Goal: Navigation & Orientation: Find specific page/section

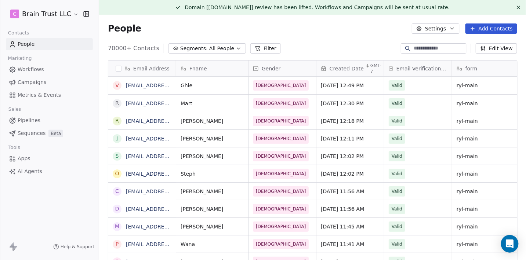
scroll to position [229, 427]
click at [36, 83] on span "Campaigns" at bounding box center [32, 82] width 29 height 8
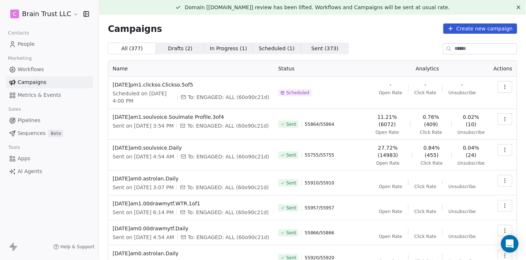
click at [61, 42] on link "People" at bounding box center [49, 44] width 87 height 12
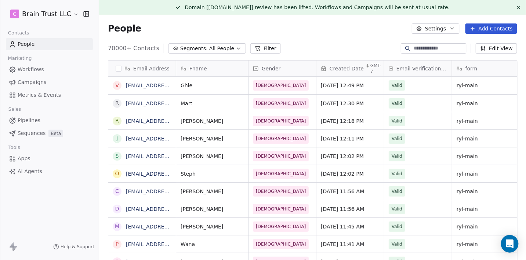
scroll to position [229, 427]
click at [235, 48] on icon "button" at bounding box center [238, 48] width 6 height 6
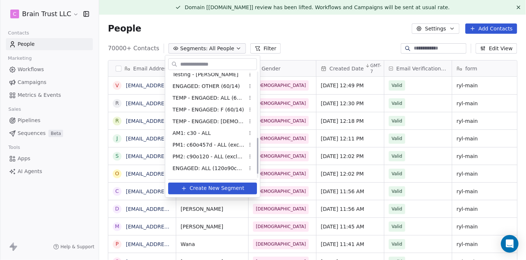
scroll to position [202, 0]
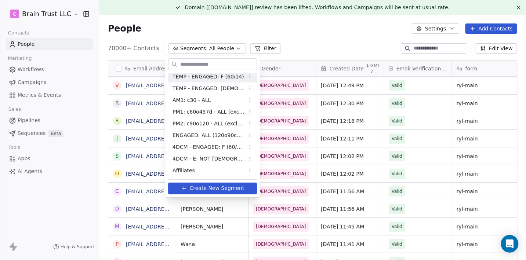
click at [322, 40] on html "C Brain Trust LLC Contacts People Marketing Workflows Campaigns Metrics & Event…" at bounding box center [263, 130] width 526 height 260
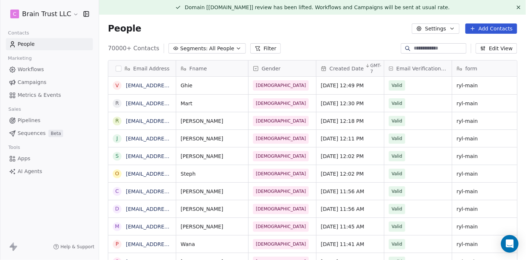
click at [74, 16] on html "C Brain Trust LLC Contacts People Marketing Workflows Campaigns Metrics & Event…" at bounding box center [263, 130] width 526 height 260
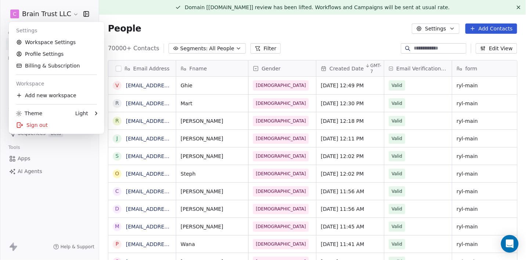
click at [333, 45] on html "C Brain Trust LLC Contacts People Marketing Workflows Campaigns Metrics & Event…" at bounding box center [263, 130] width 526 height 260
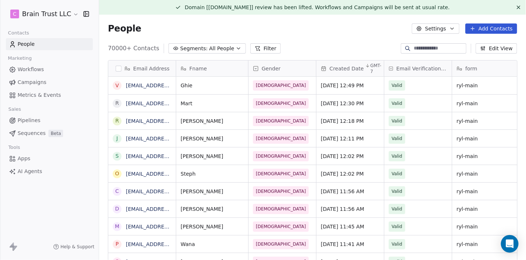
click at [443, 30] on button "Settings" at bounding box center [435, 28] width 47 height 10
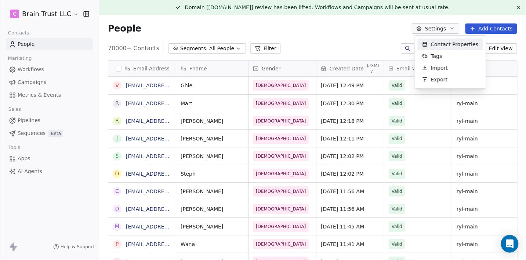
click at [518, 8] on html "C Brain Trust LLC Contacts People Marketing Workflows Campaigns Metrics & Event…" at bounding box center [263, 130] width 526 height 260
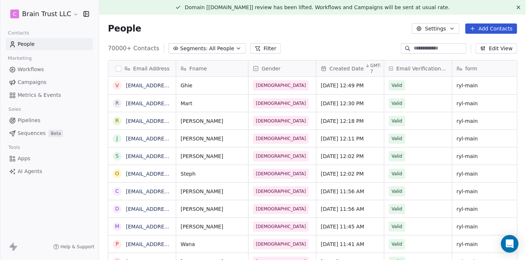
click at [518, 8] on icon at bounding box center [518, 7] width 6 height 6
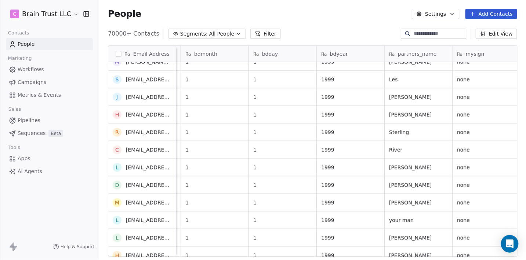
scroll to position [364, 0]
